Goal: Task Accomplishment & Management: Complete application form

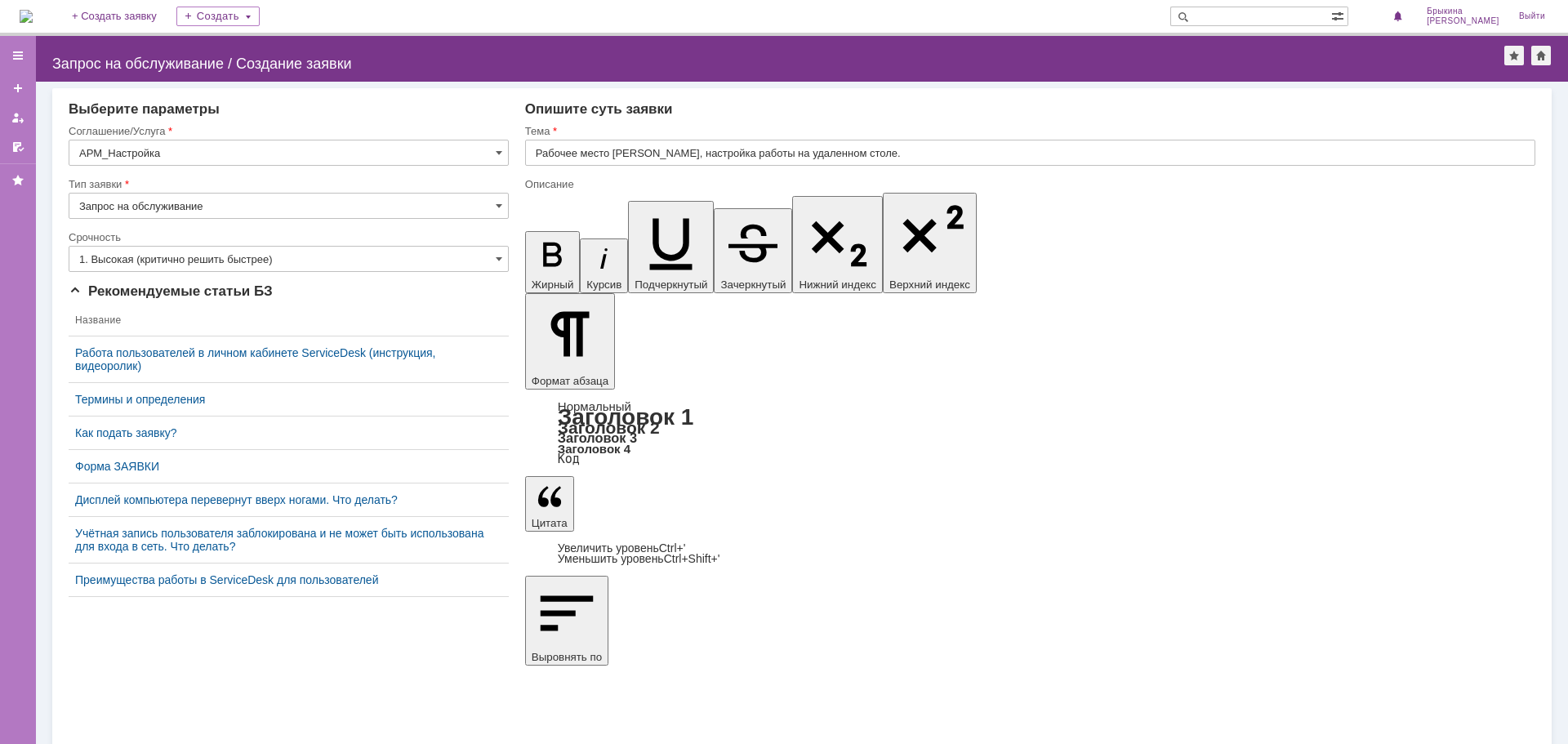
scroll to position [995, 3]
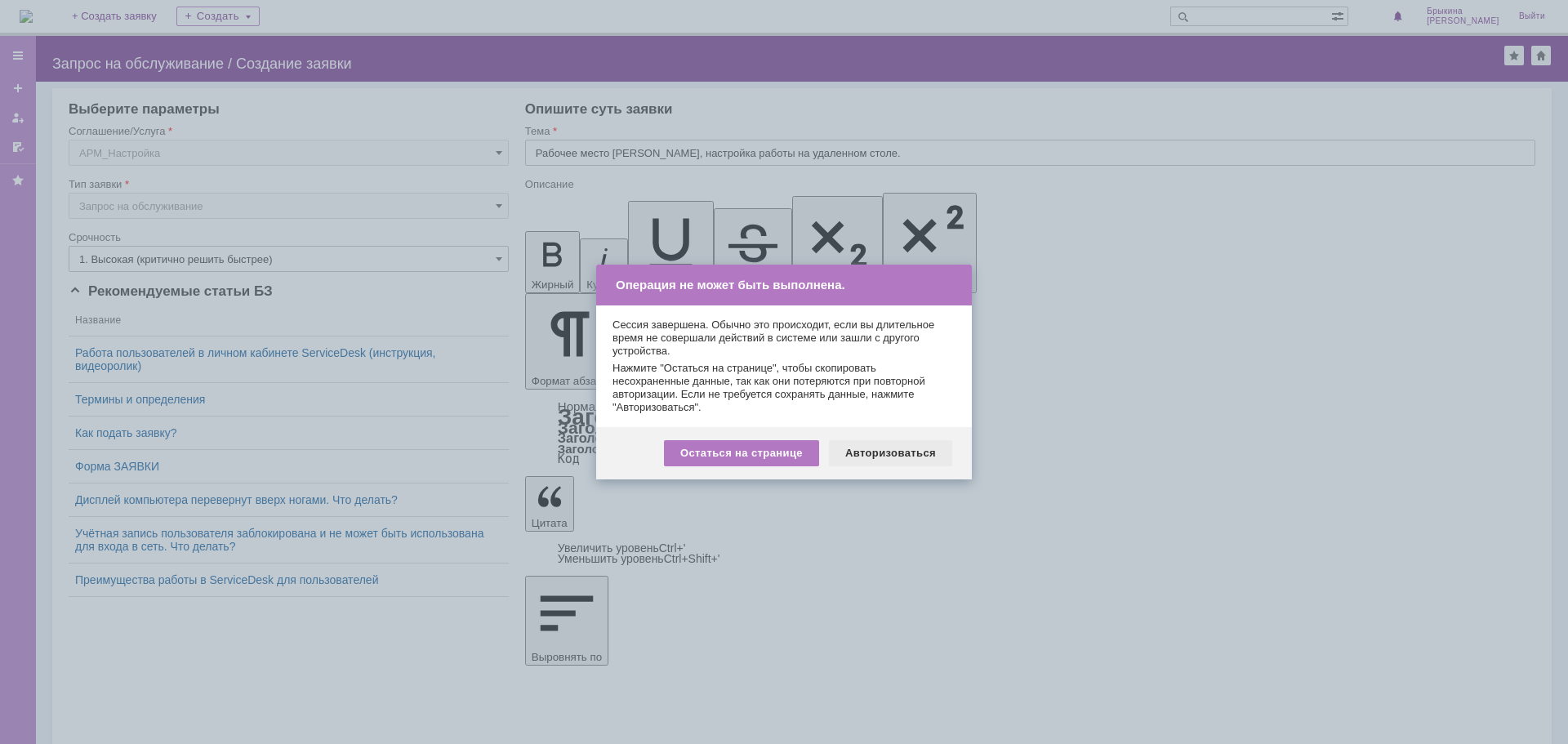
click at [866, 455] on div "Авторизоваться" at bounding box center [890, 453] width 124 height 26
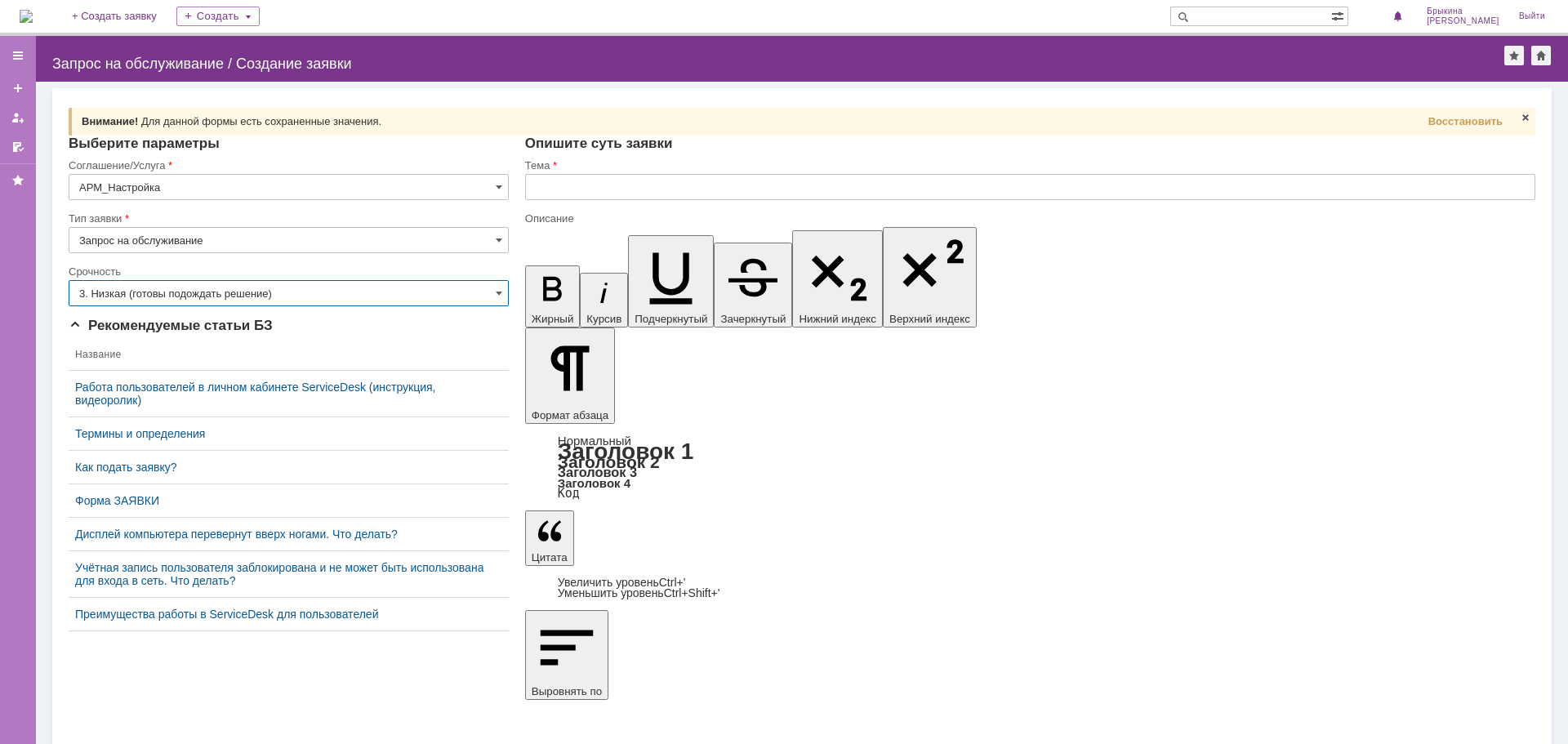
click at [227, 287] on input "3. Низкая (готовы подождать решение)" at bounding box center [288, 293] width 440 height 26
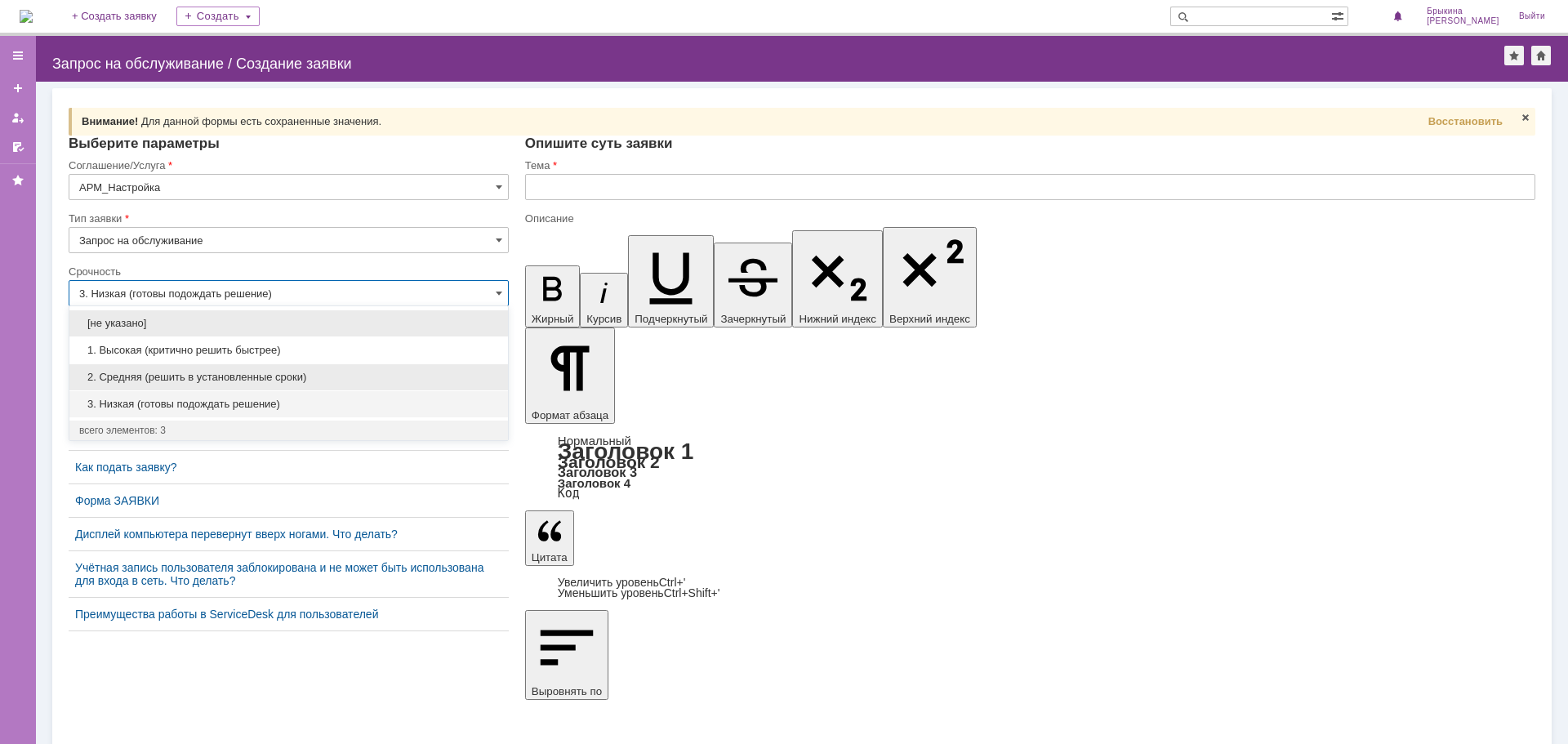
click at [197, 372] on span "2. Средняя (решить в установленные сроки)" at bounding box center [288, 377] width 419 height 13
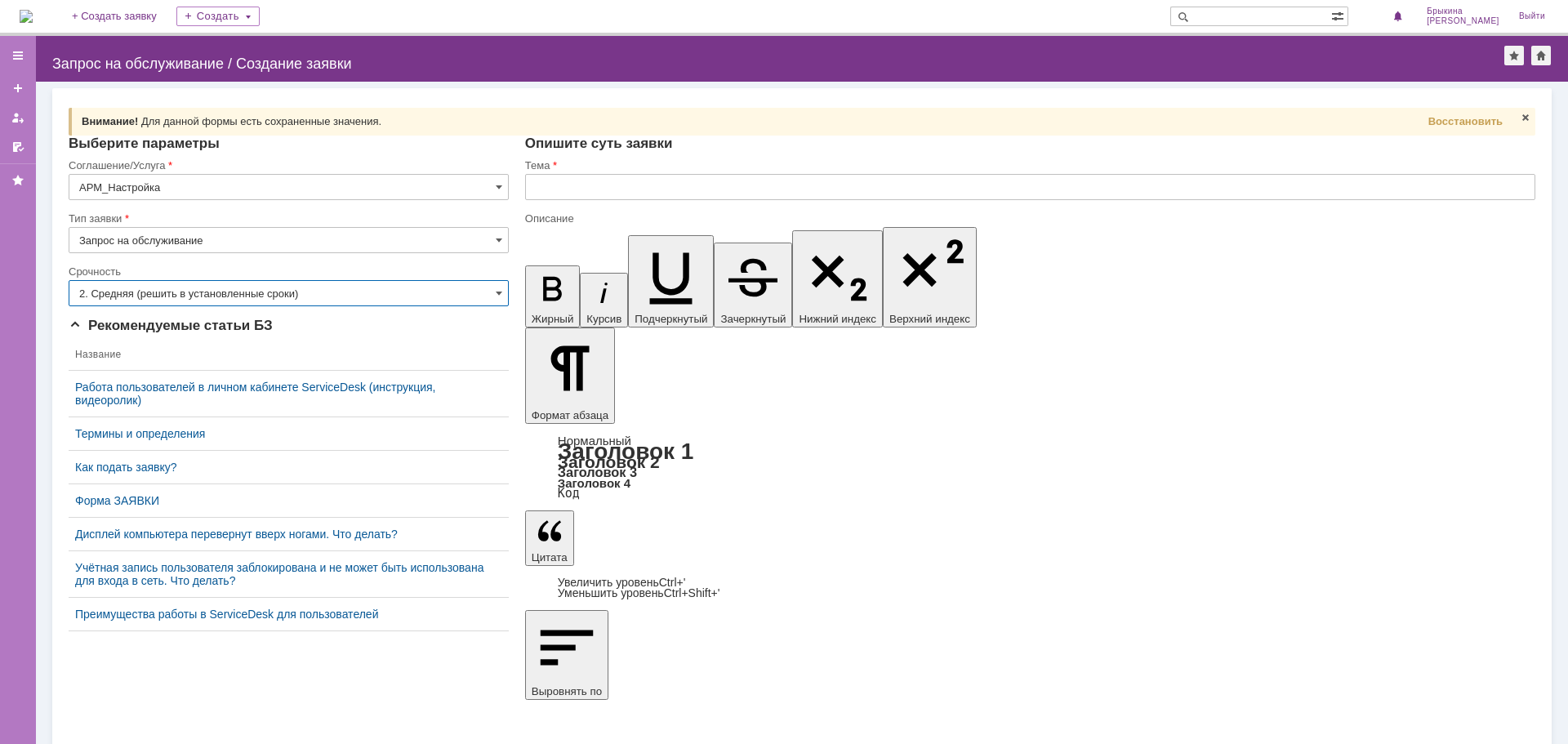
type input "2. Средняя (решить в установленные сроки)"
click at [575, 187] on input "text" at bounding box center [1030, 186] width 1010 height 26
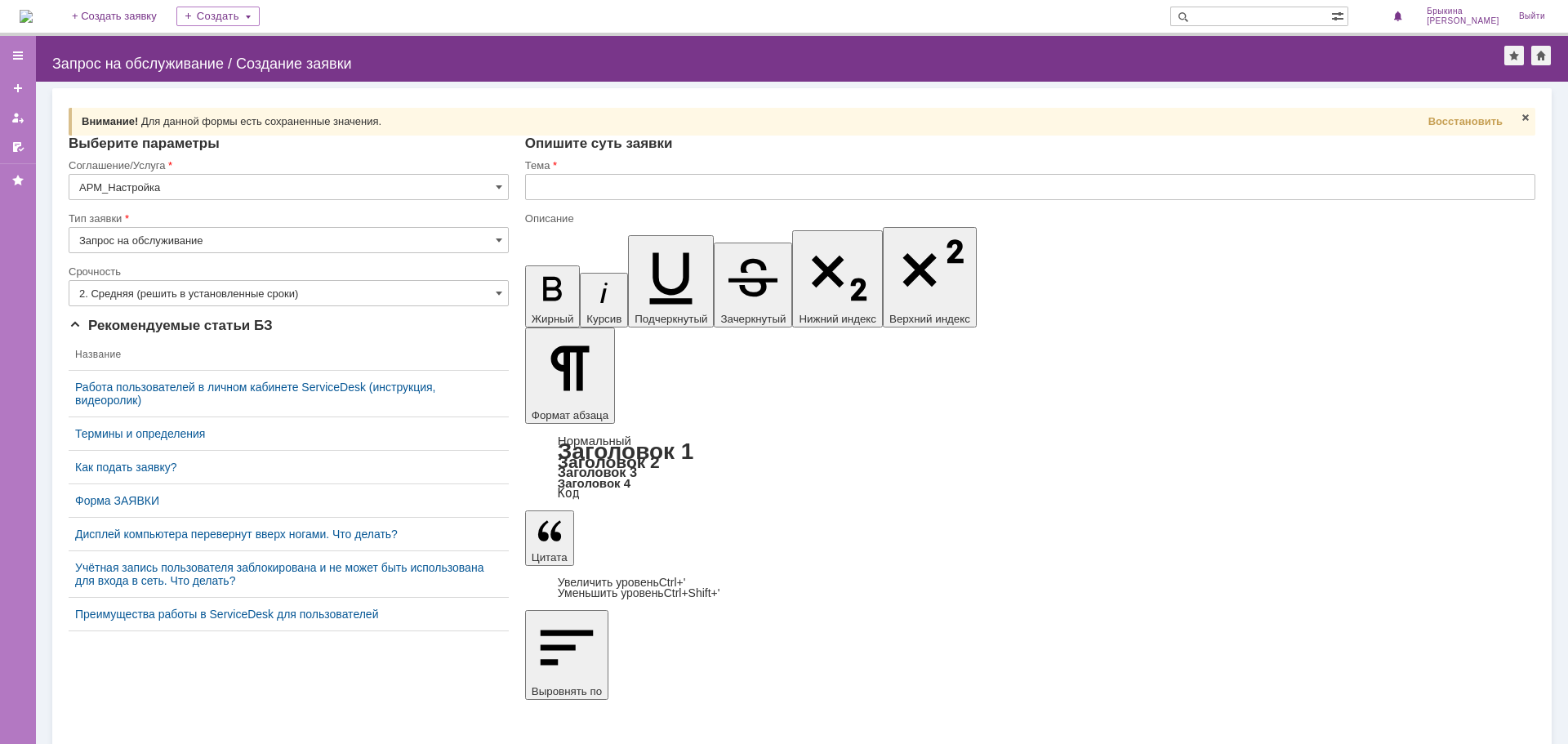
click at [611, 181] on input "text" at bounding box center [1030, 186] width 1010 height 26
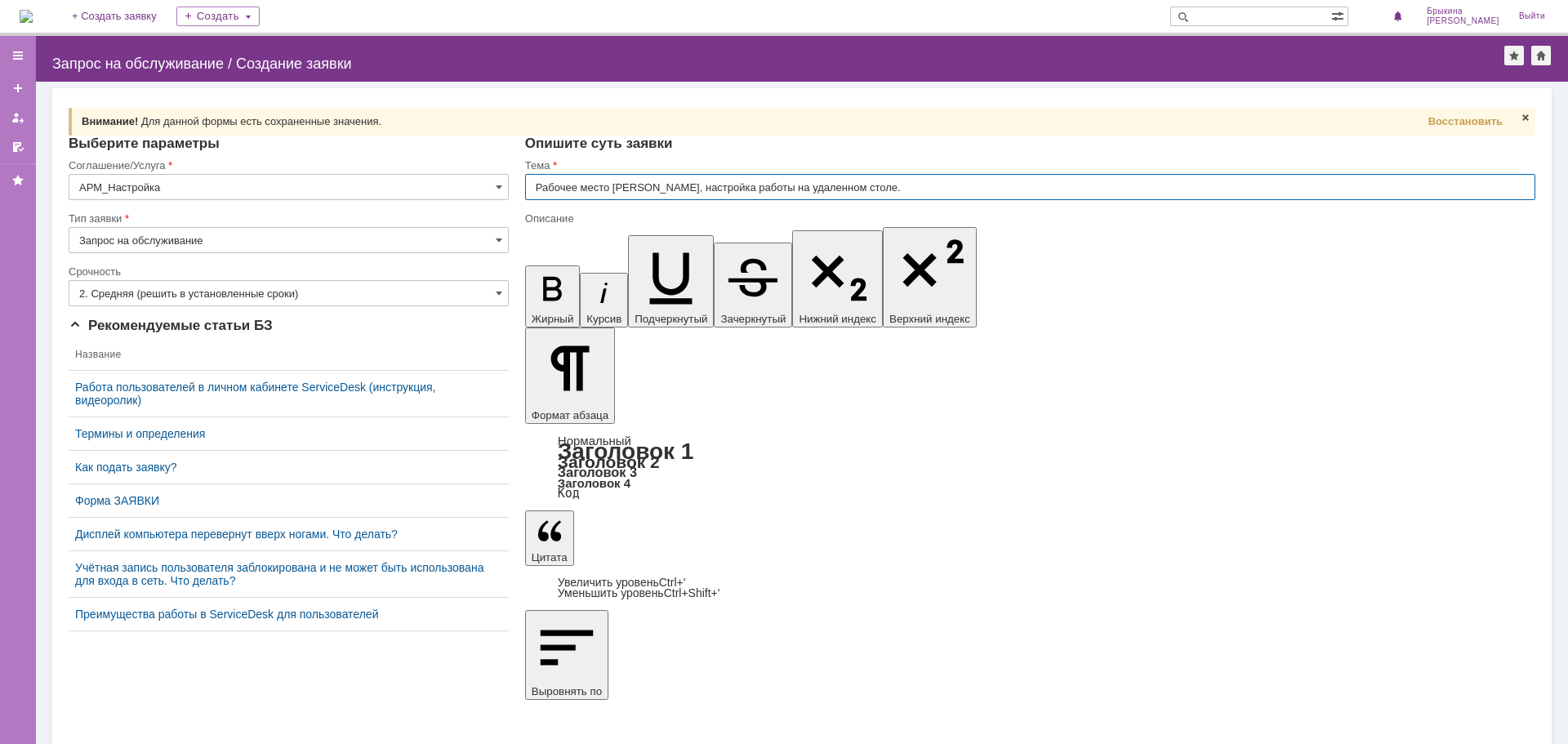
type input "Рабочее место [PERSON_NAME], настройка работы на удаленном столе."
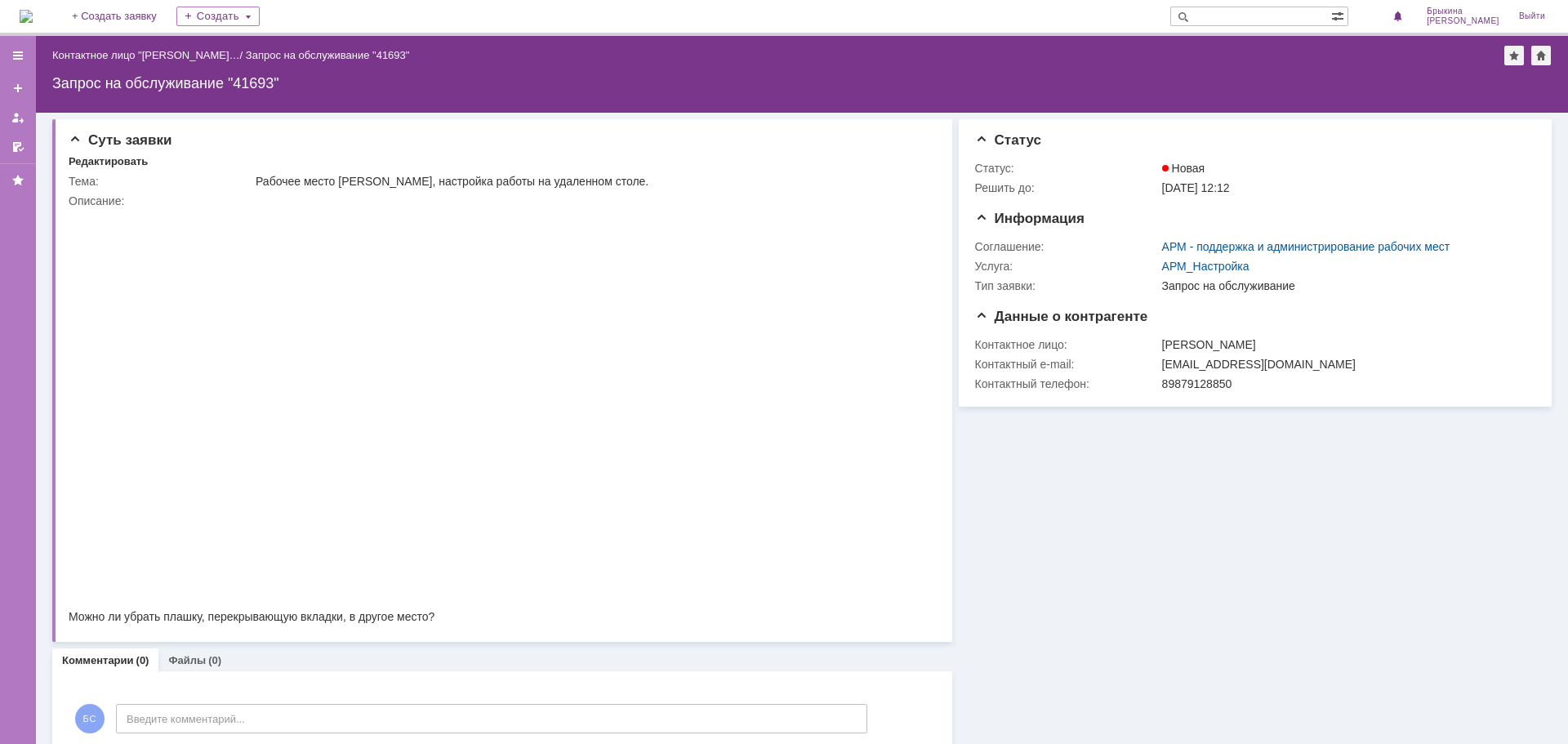
click at [1029, 511] on div "Информация Статус Статус: Новая Решить до: 11.09.2025 12:12 Информация Соглашен…" at bounding box center [1252, 442] width 600 height 659
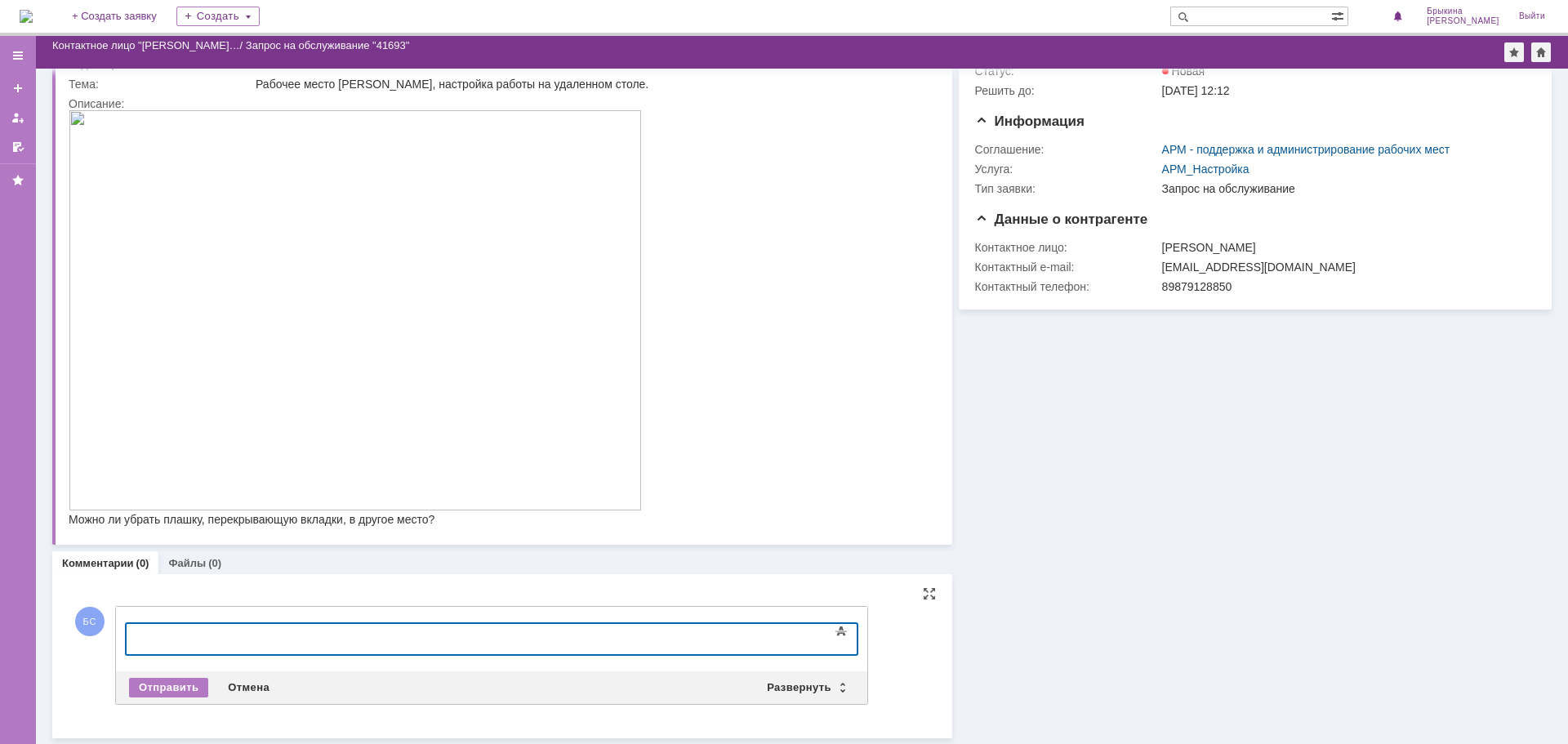
scroll to position [53, 0]
click at [164, 684] on div "Отправить" at bounding box center [168, 689] width 79 height 20
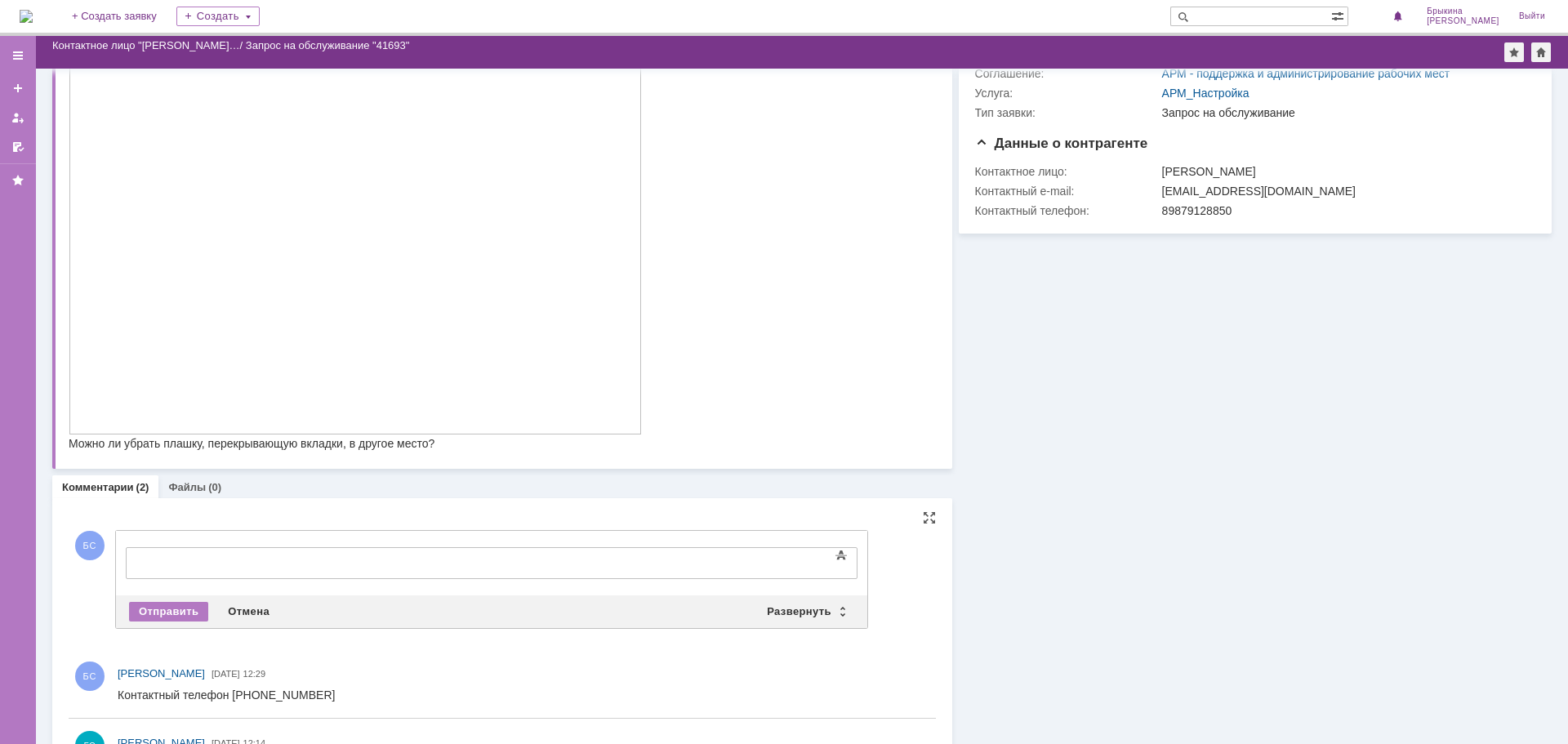
scroll to position [0, 0]
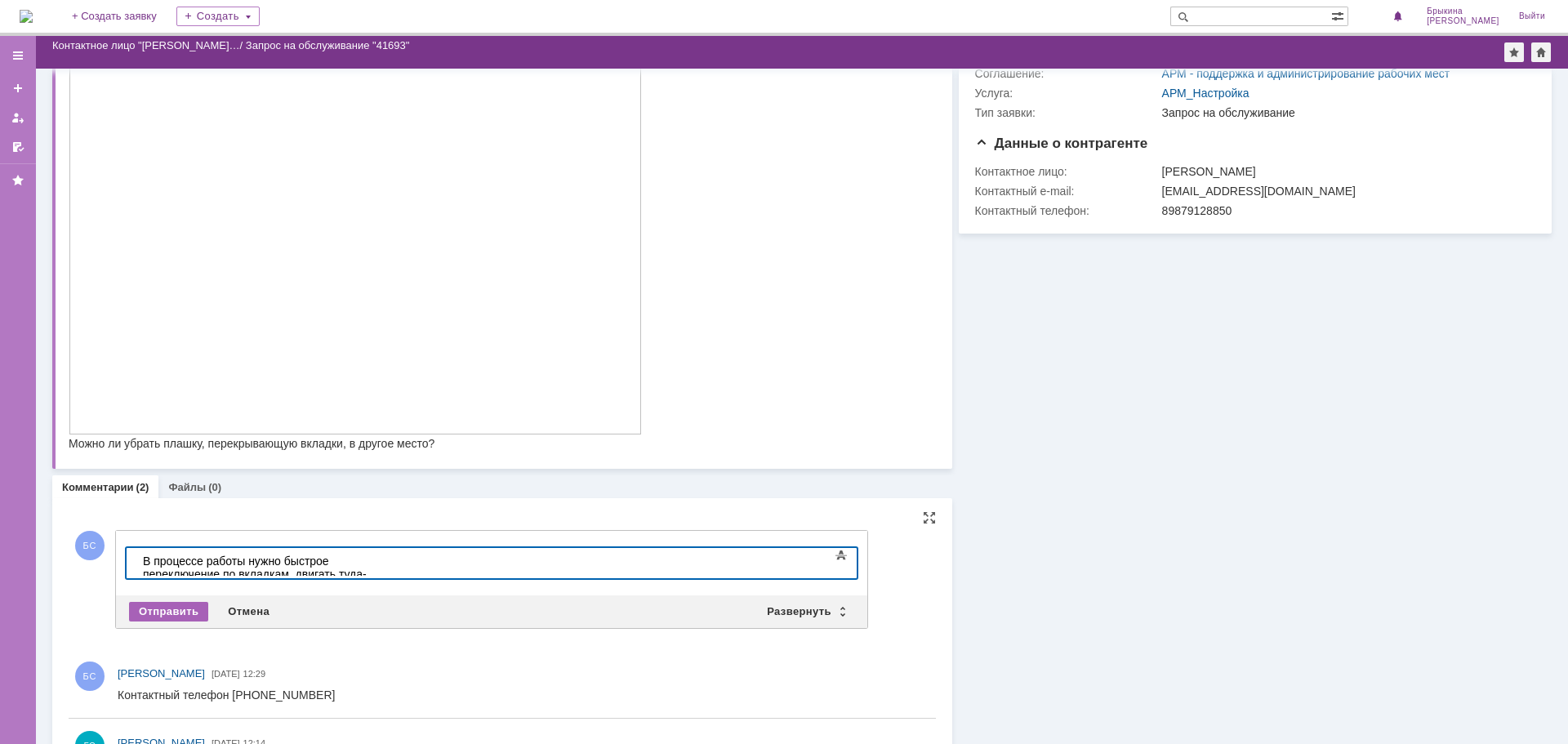
click at [190, 611] on div "Отправить" at bounding box center [168, 611] width 79 height 20
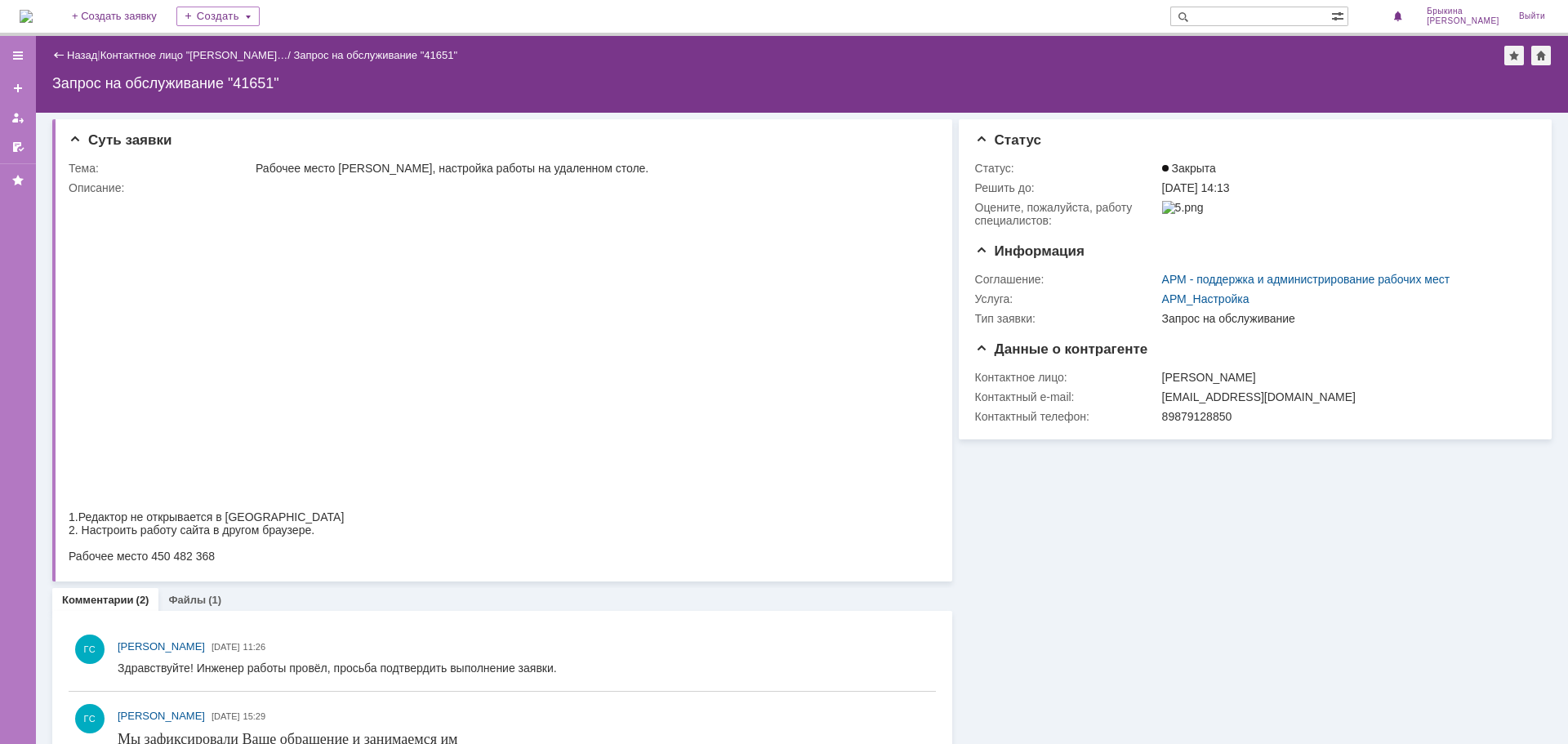
drag, startPoint x: 257, startPoint y: 166, endPoint x: 651, endPoint y: 166, distance: 394.0
click at [651, 166] on div "Рабочее место [PERSON_NAME], настройка работы на удаленном столе." at bounding box center [591, 168] width 671 height 13
copy div "Рабочее место [PERSON_NAME], настройка работы на удаленном столе."
click at [193, 602] on link "Файлы" at bounding box center [187, 600] width 37 height 12
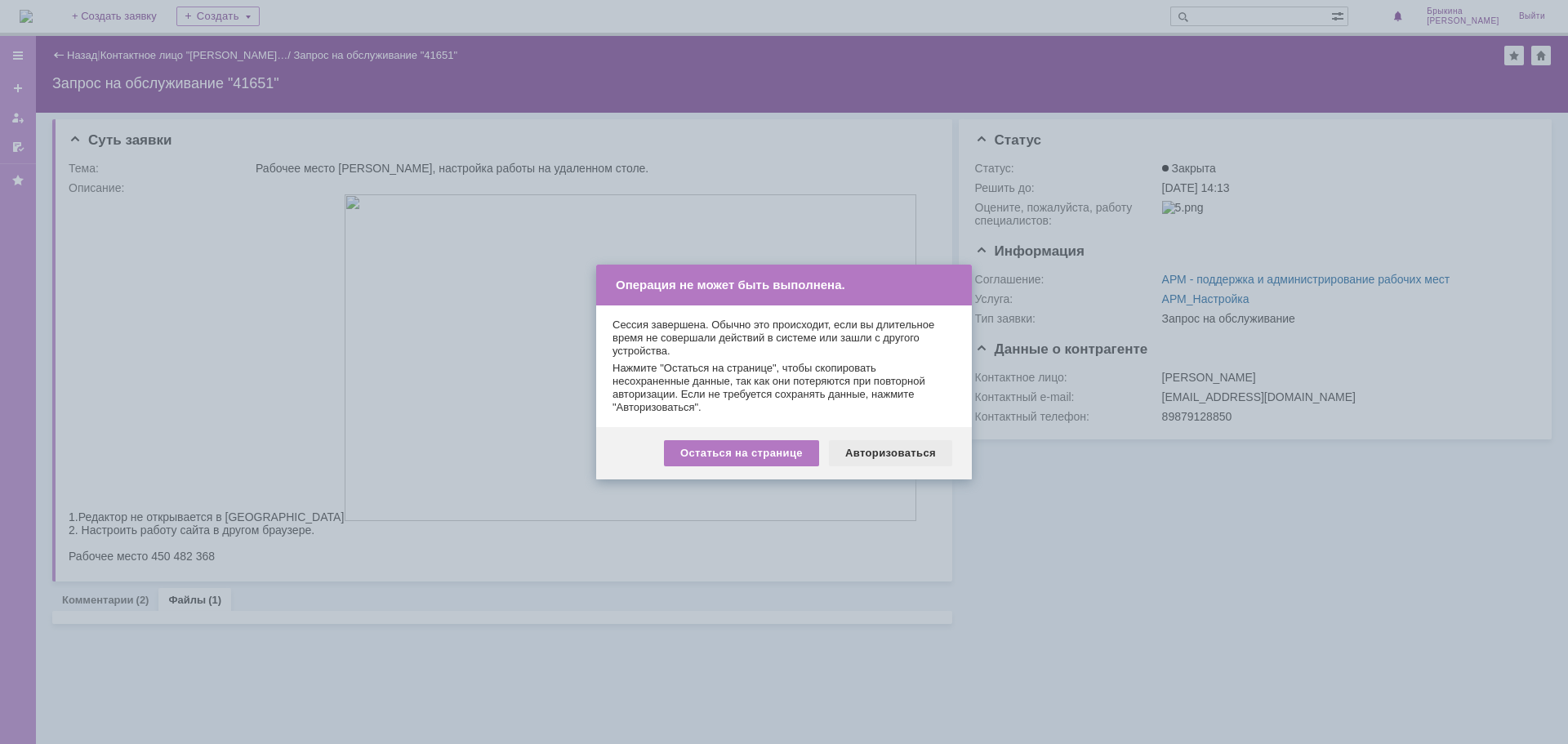
click at [857, 457] on div "Авторизоваться" at bounding box center [890, 453] width 124 height 26
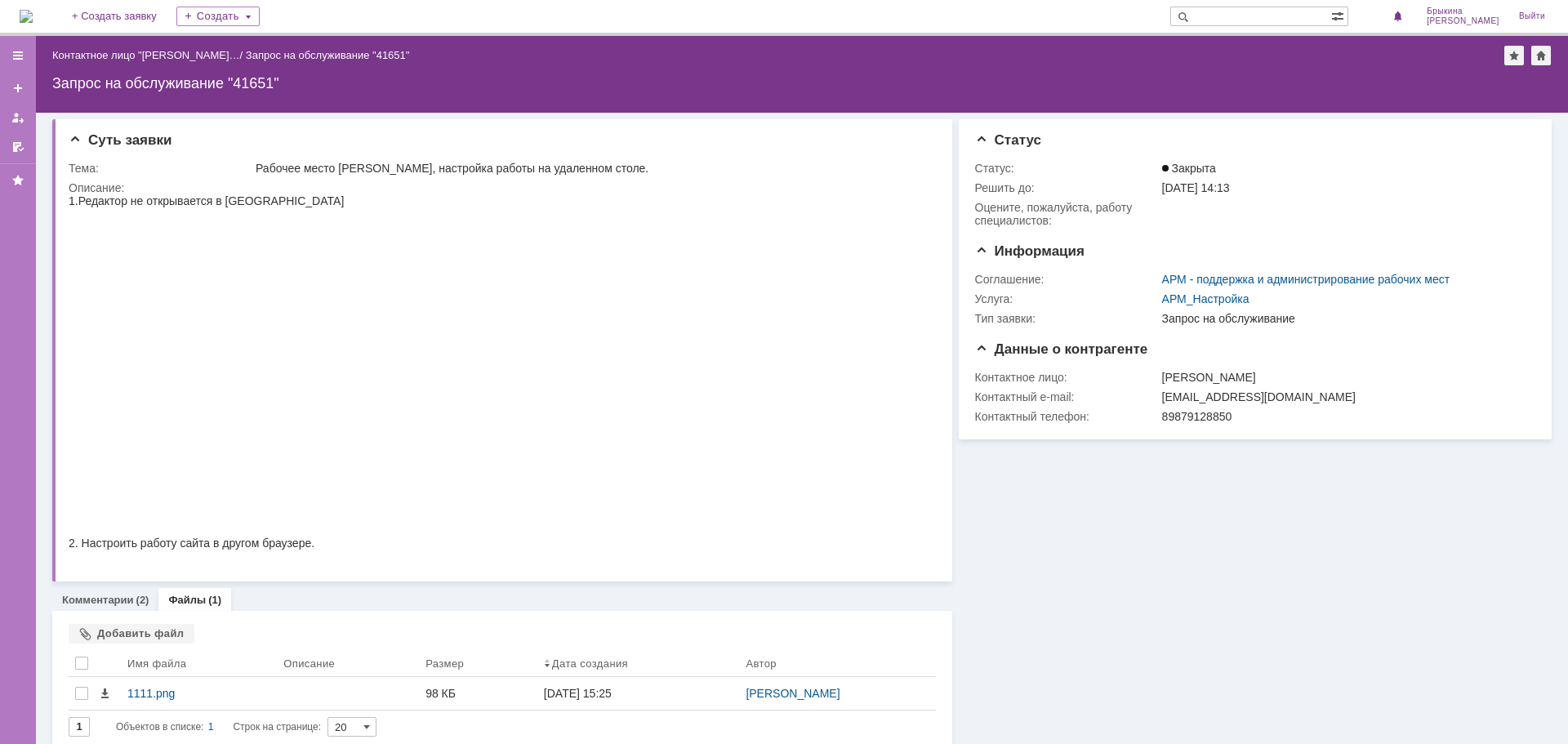
click at [1032, 693] on div "Информация Статус Статус: Закрыта Решить до: [DATE] 14:13 Oцените, пожалуйста, …" at bounding box center [1252, 432] width 600 height 637
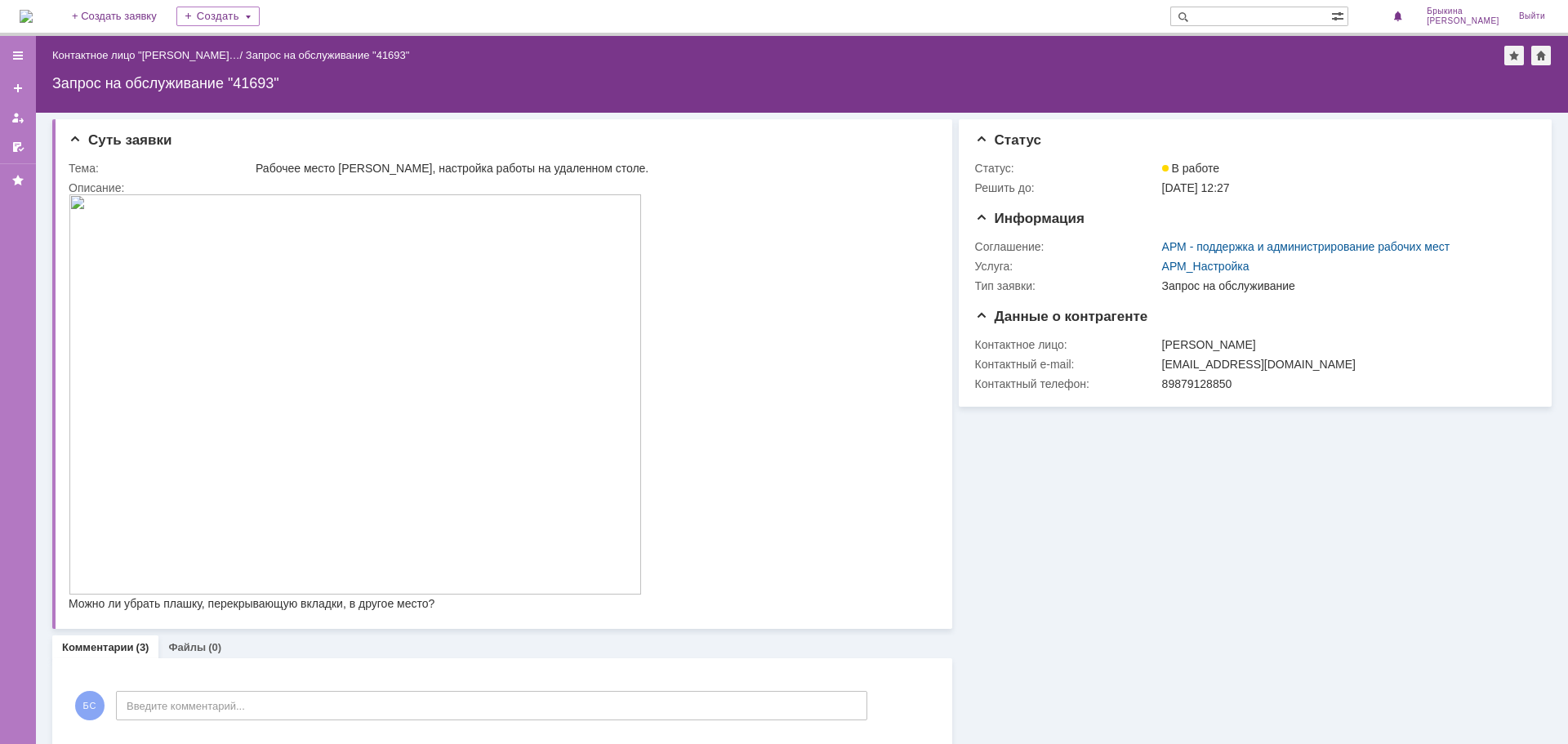
click at [1073, 580] on div "Информация Статус Статус: В работе Решить до: [DATE] 12:27 Информация Соглашени…" at bounding box center [1252, 539] width 600 height 853
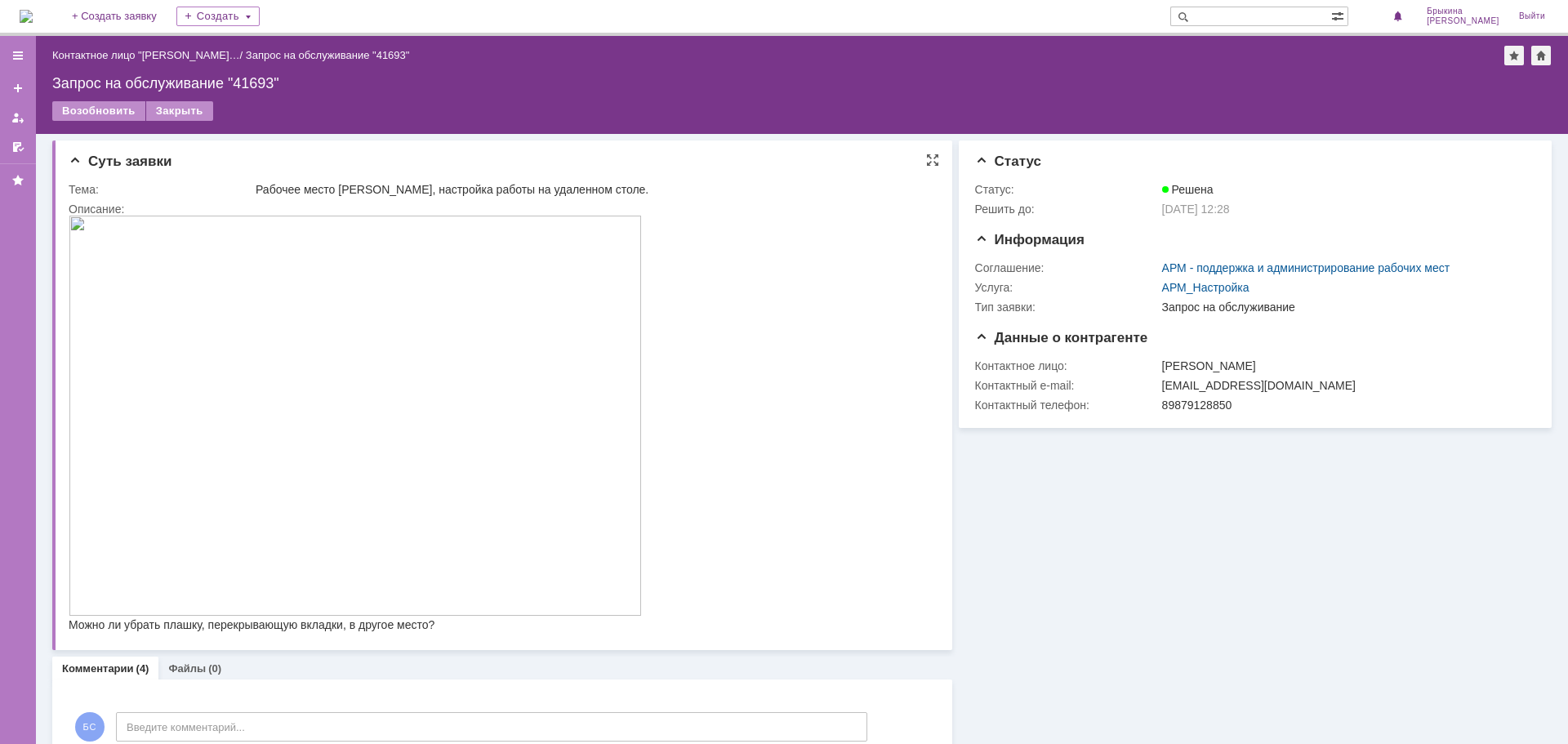
click at [91, 159] on span "Суть заявки" at bounding box center [120, 161] width 103 height 15
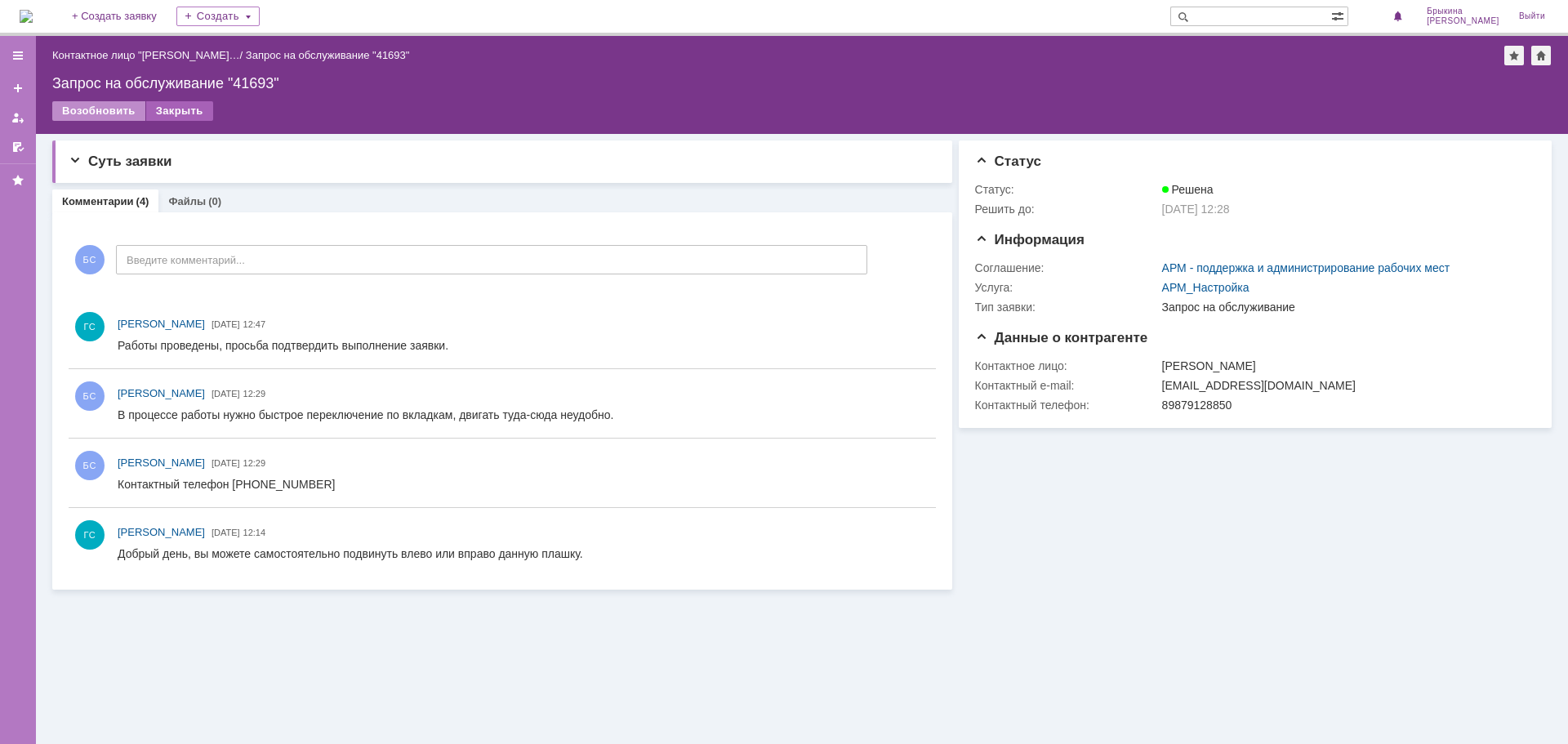
click at [176, 112] on div "Закрыть" at bounding box center [179, 111] width 67 height 20
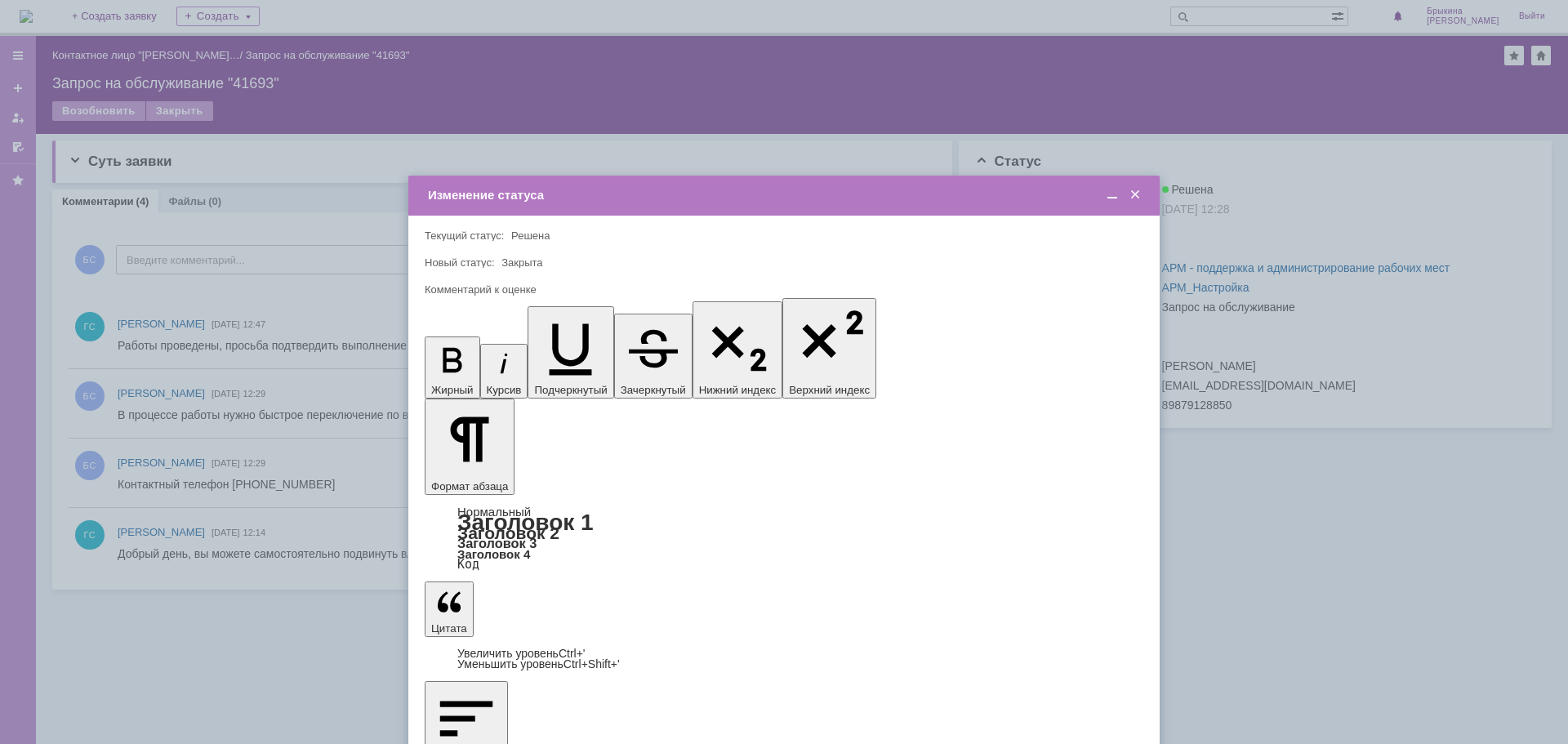
click at [513, 645] on span "5 - Отлично" at bounding box center [784, 649] width 698 height 13
type input "5 - Отлично"
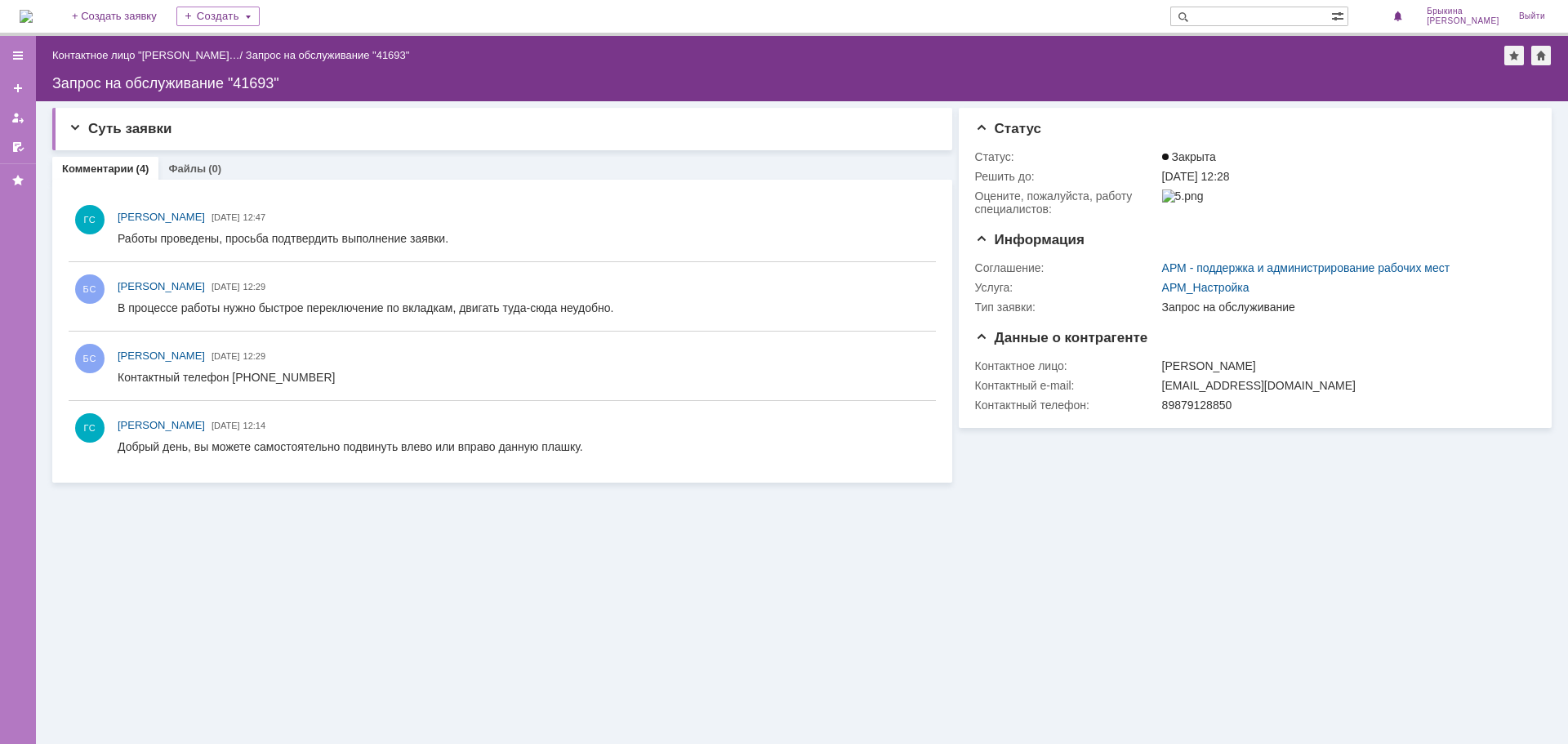
click at [153, 45] on div "Назад | Контактное лицо "[PERSON_NAME]… / Запрос на обслуживание "41693"" at bounding box center [802, 55] width 1499 height 20
click at [155, 53] on link "Контактное лицо "[PERSON_NAME]…" at bounding box center [146, 55] width 188 height 12
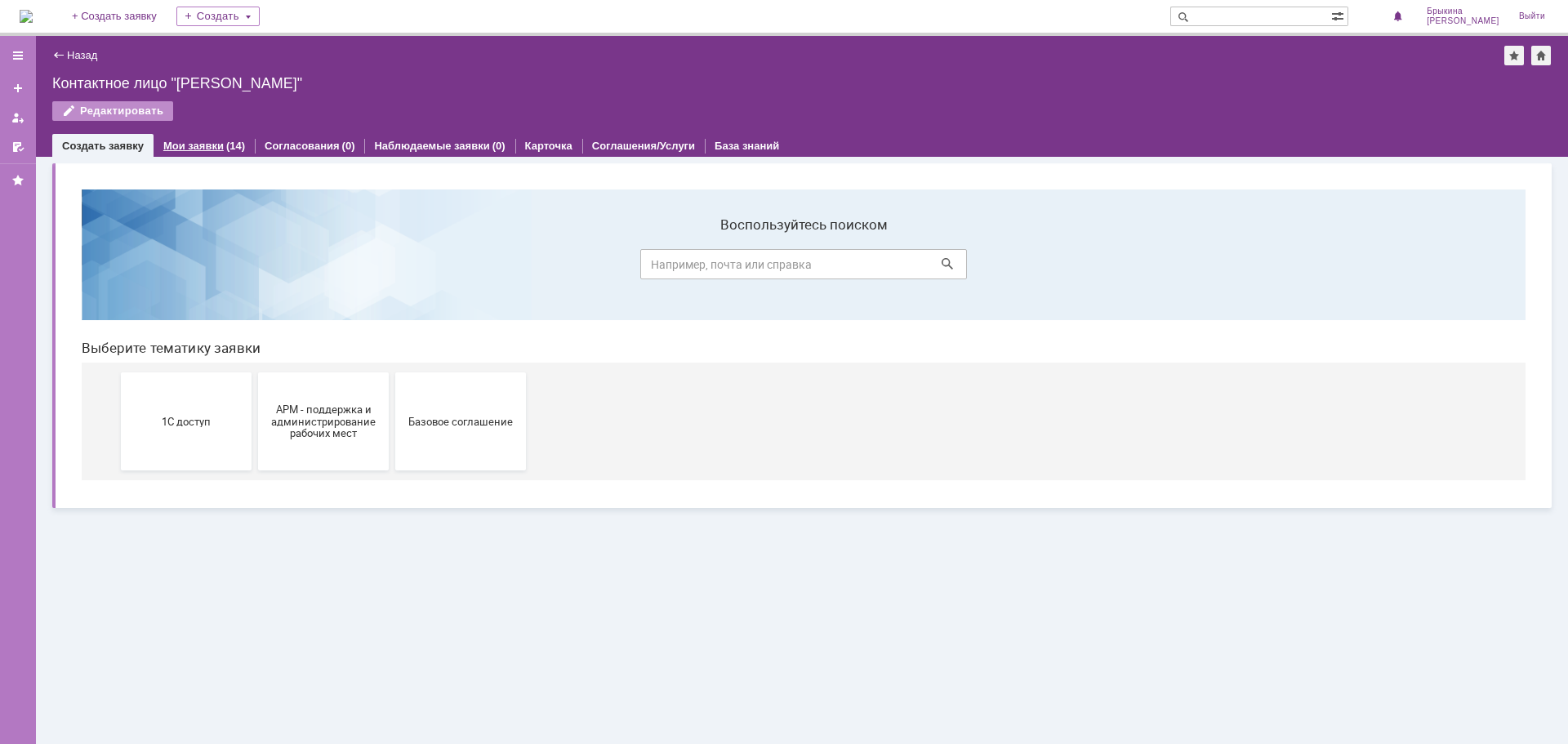
click at [216, 146] on link "Мои заявки" at bounding box center [194, 146] width 61 height 12
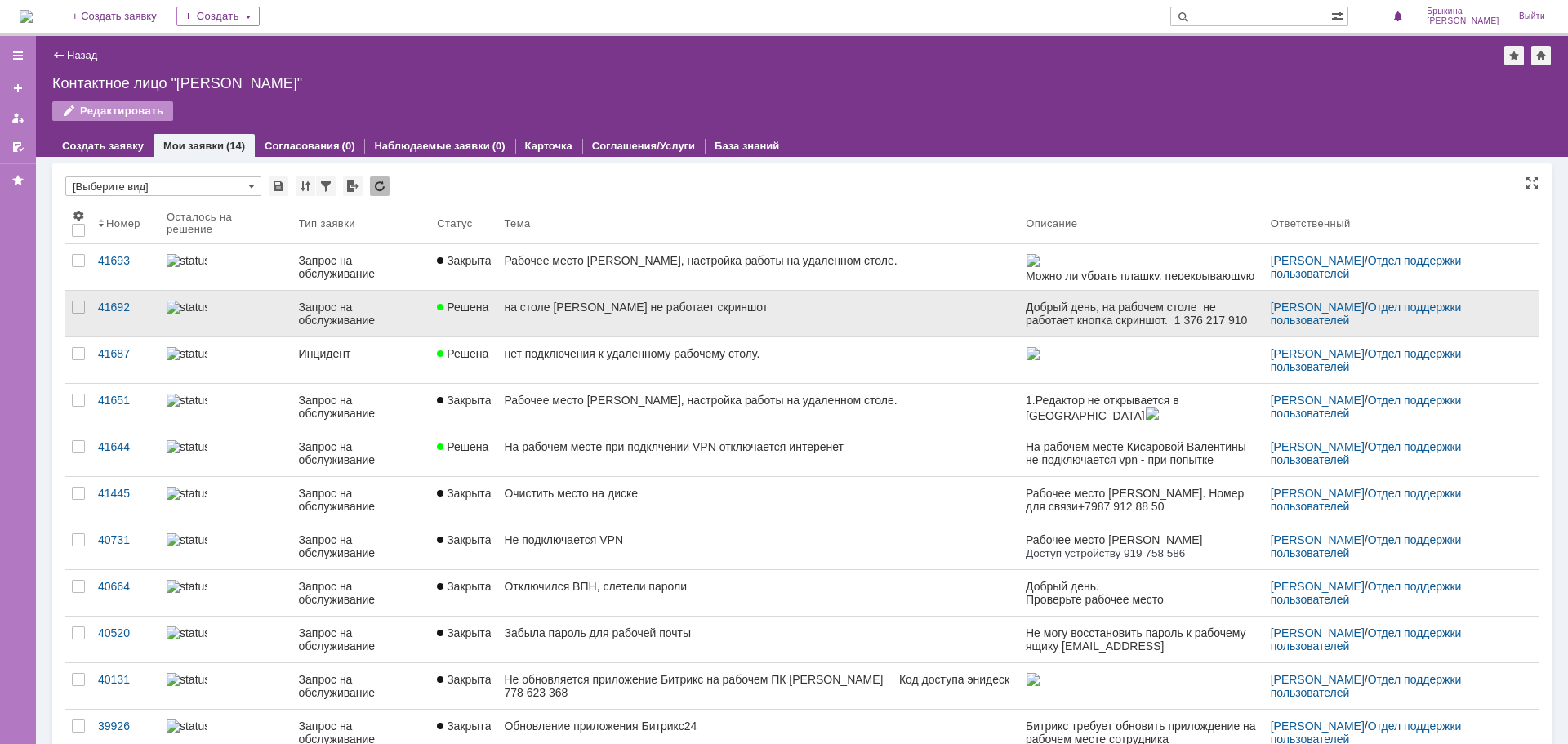
click at [484, 311] on link "Решена" at bounding box center [464, 313] width 67 height 45
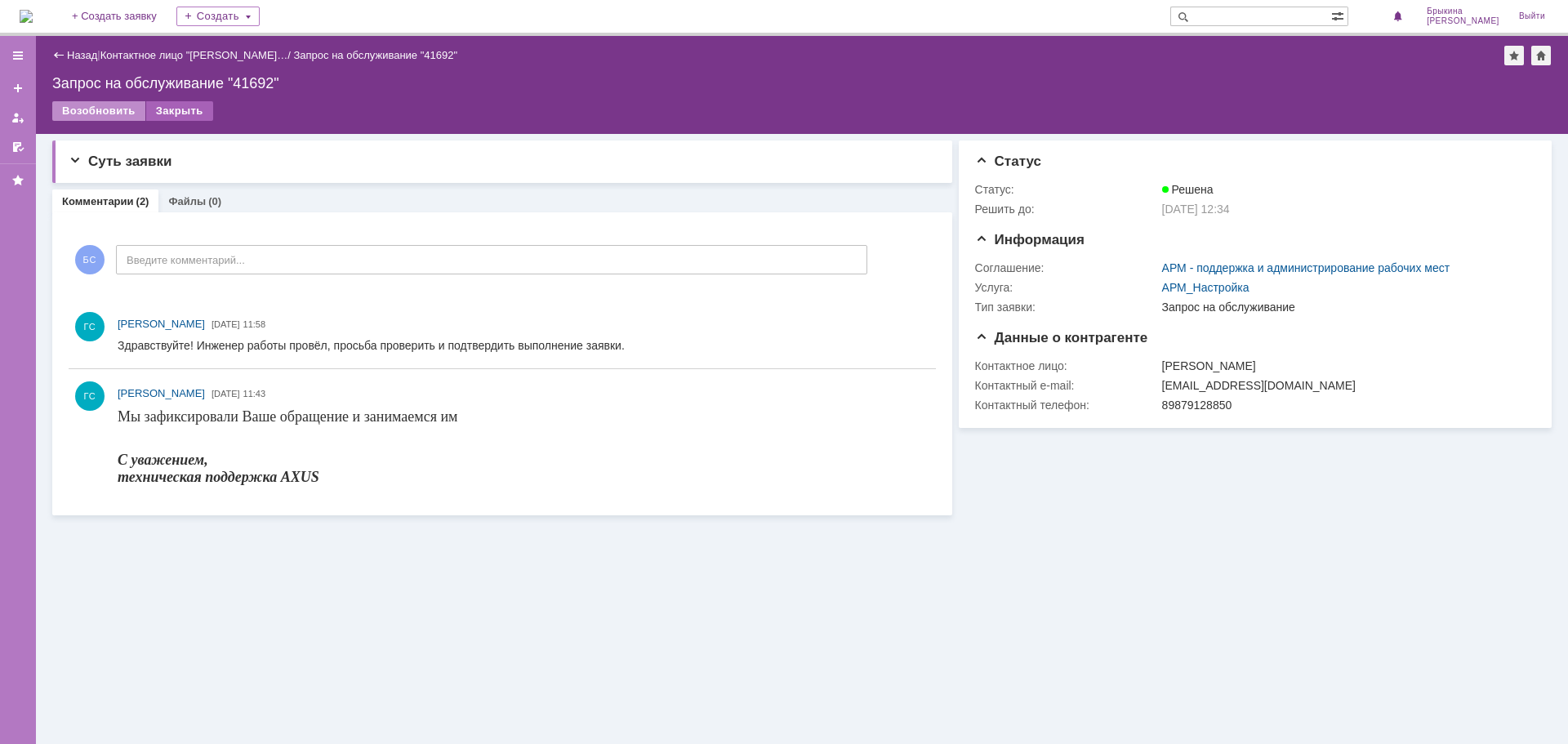
click at [182, 112] on div "Закрыть" at bounding box center [179, 111] width 67 height 20
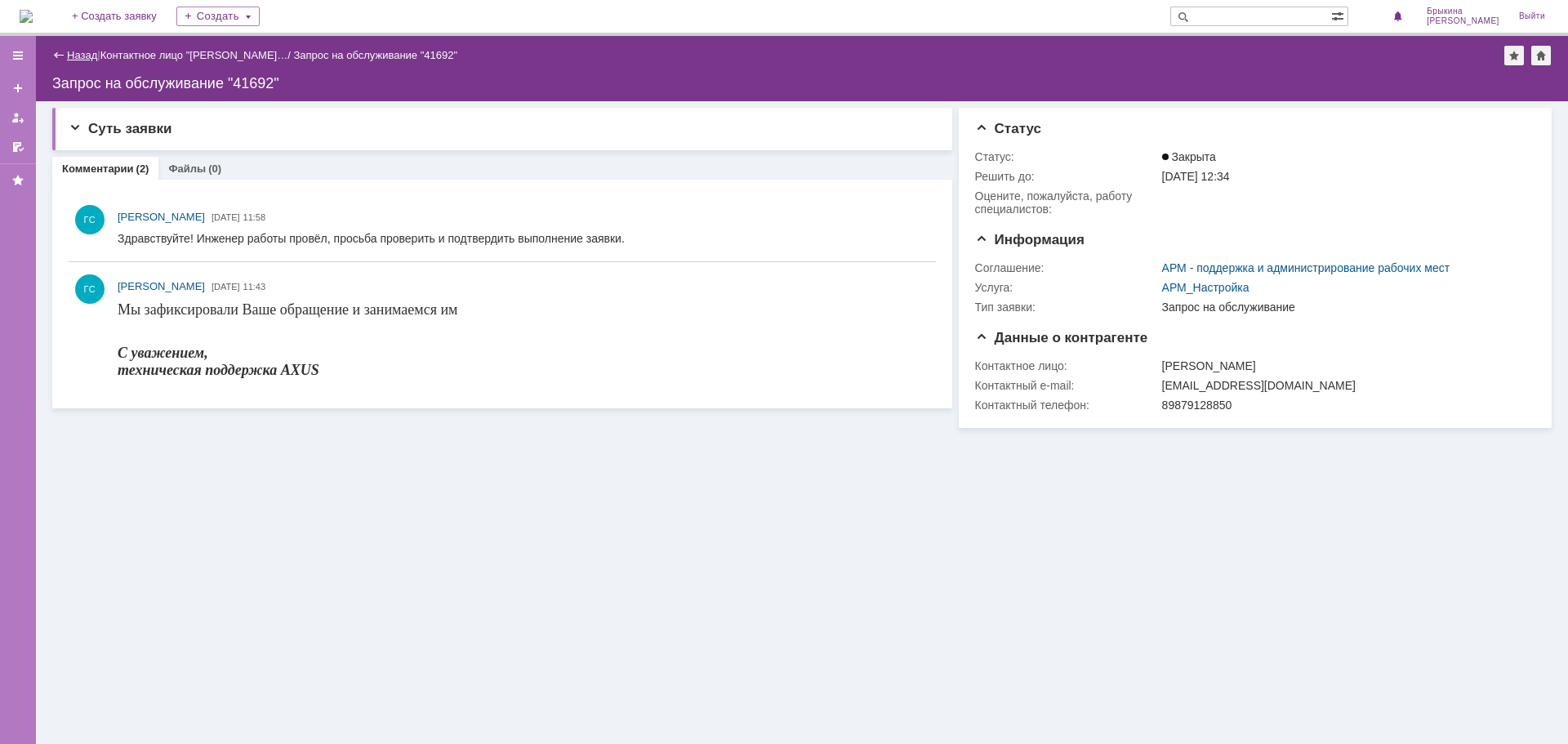
click at [78, 56] on link "Назад" at bounding box center [82, 55] width 30 height 12
